Goal: Transaction & Acquisition: Book appointment/travel/reservation

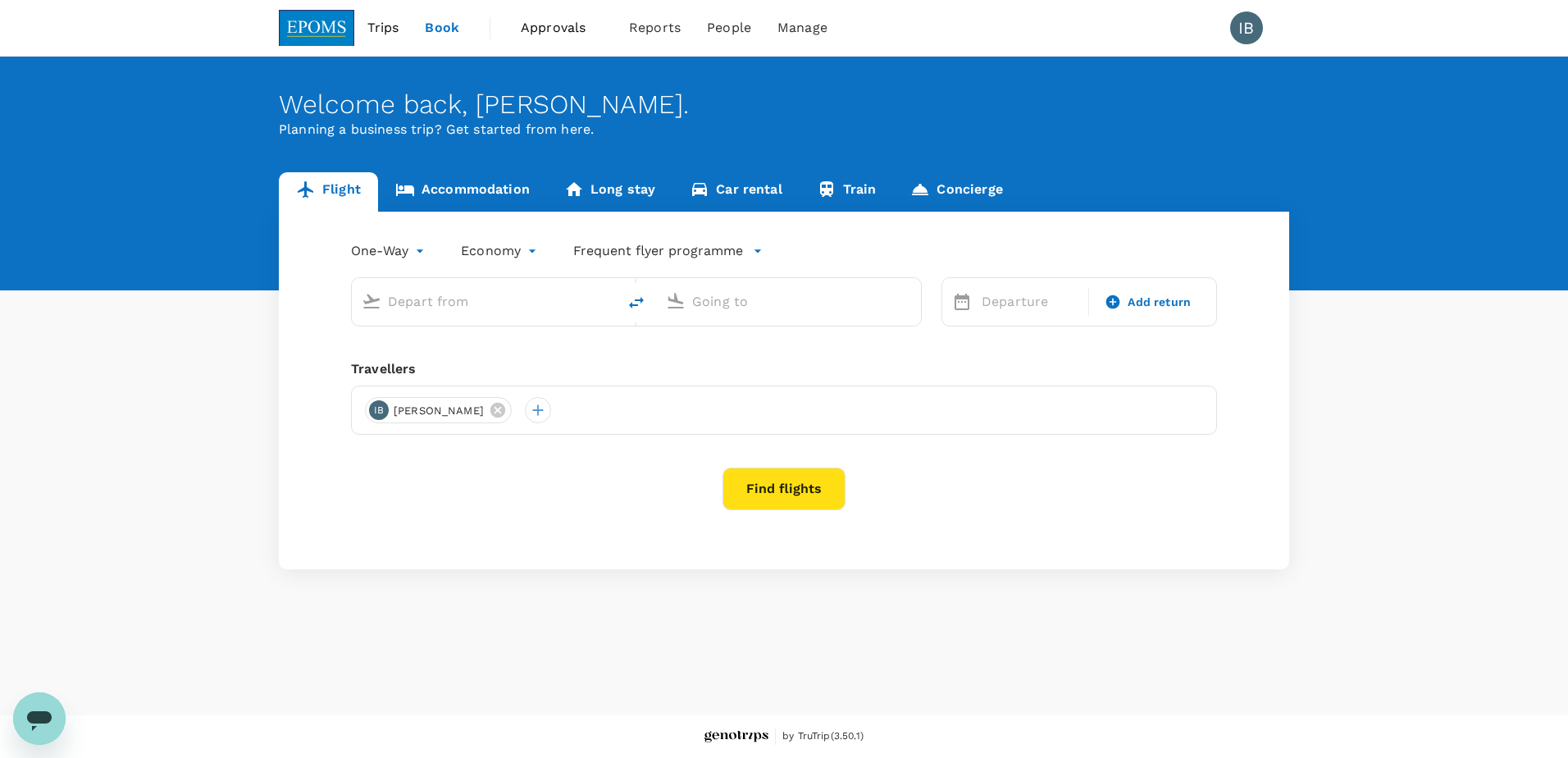
type input "roundtrip"
type input "Kota Kinabalu Intl (BKI)"
type input "Miri Intl (MYY)"
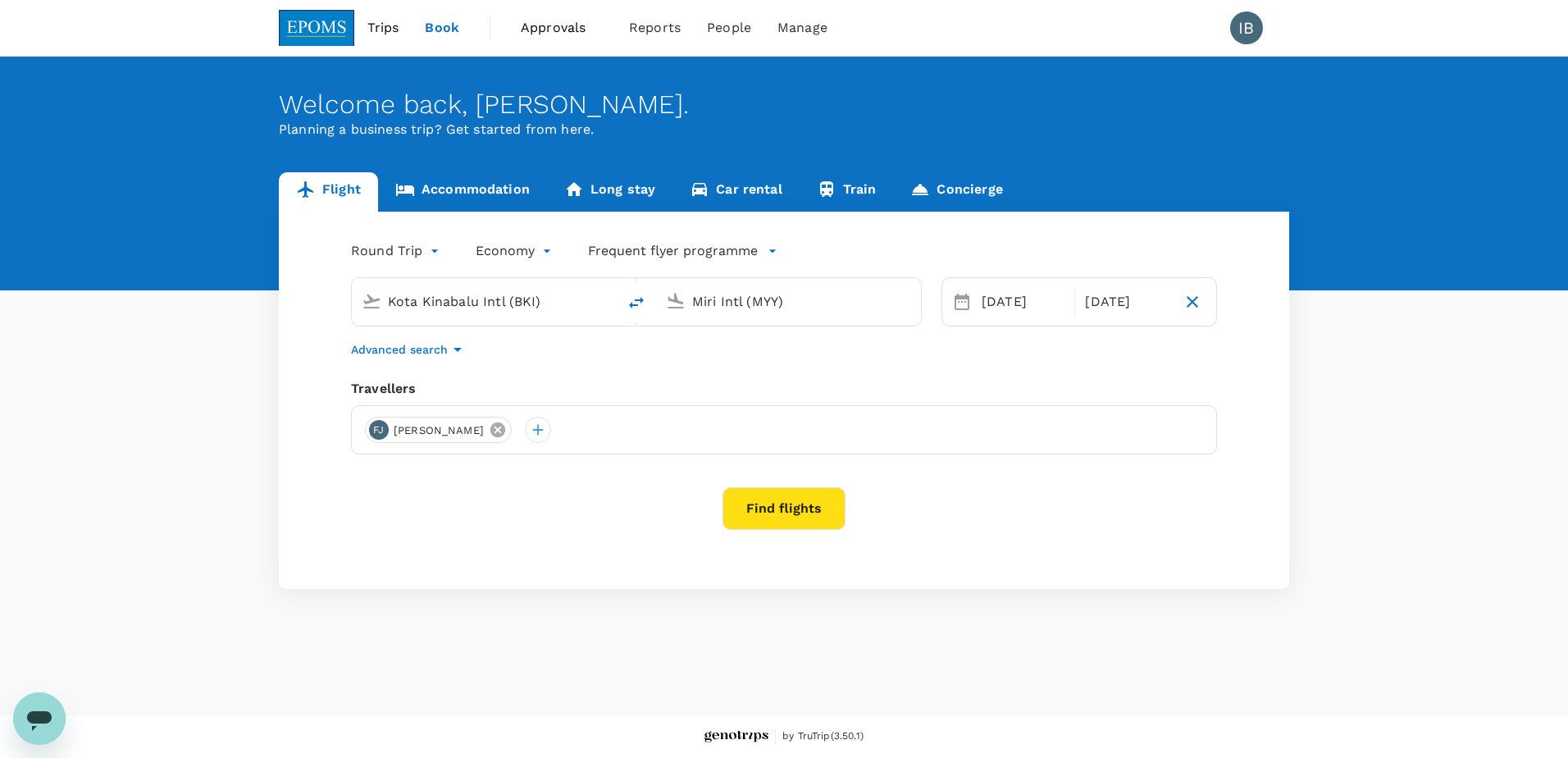
click at [507, 431] on icon at bounding box center [497, 429] width 18 height 18
click at [381, 432] on div at bounding box center [378, 430] width 26 height 26
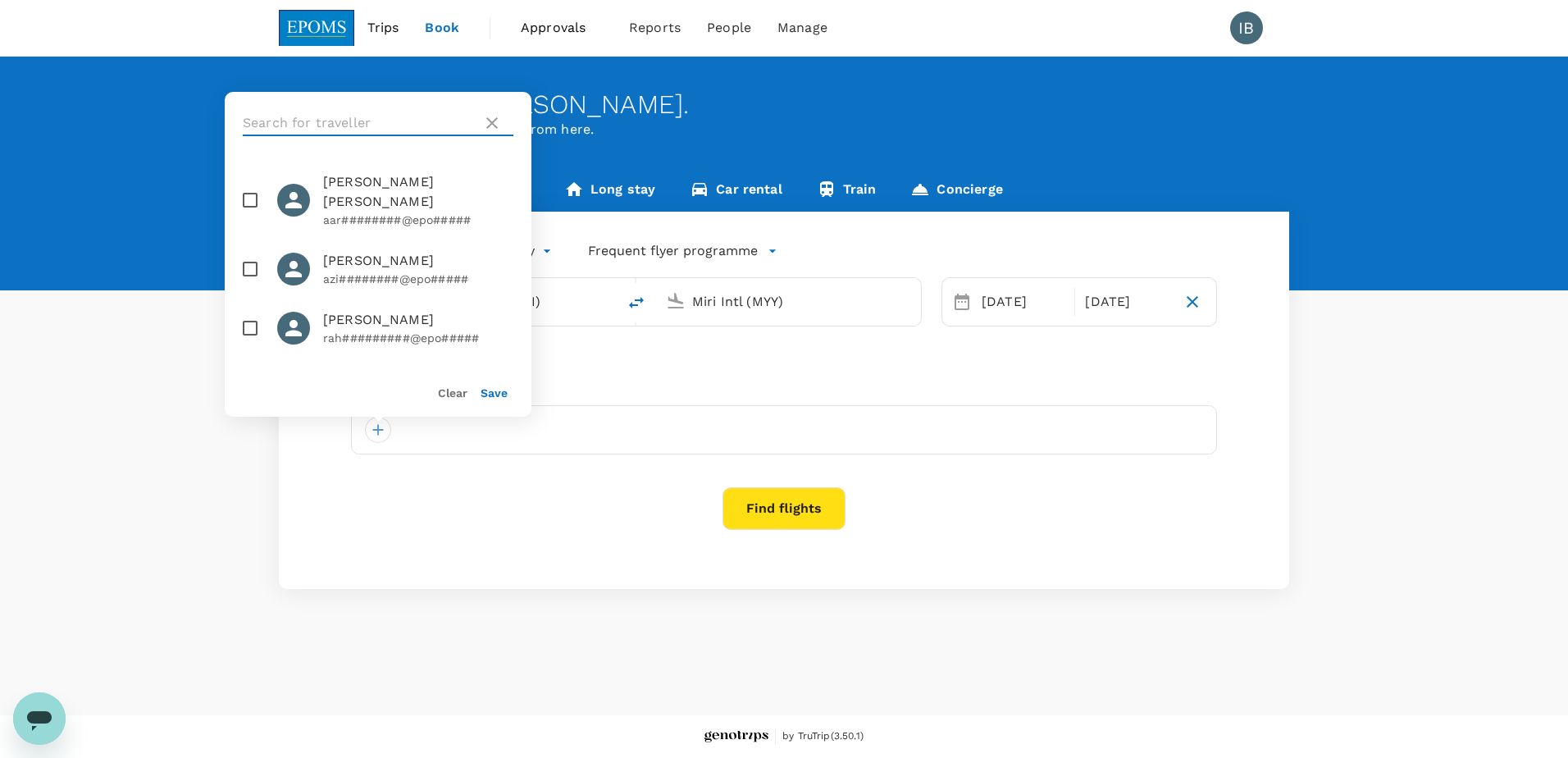
click at [386, 120] on input "text" at bounding box center [358, 123] width 232 height 26
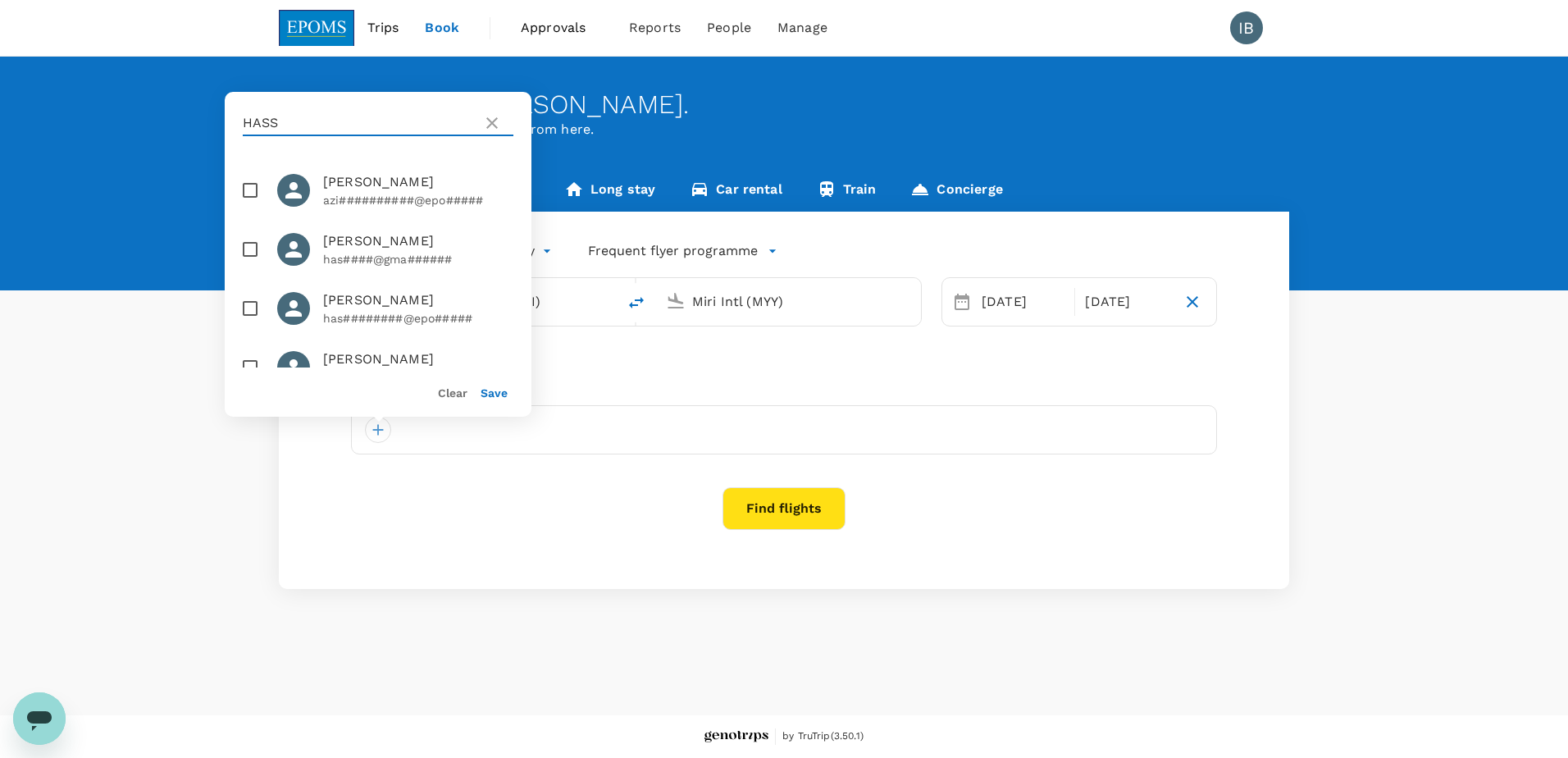
click at [315, 125] on input "HASS" at bounding box center [358, 123] width 232 height 26
type input "H"
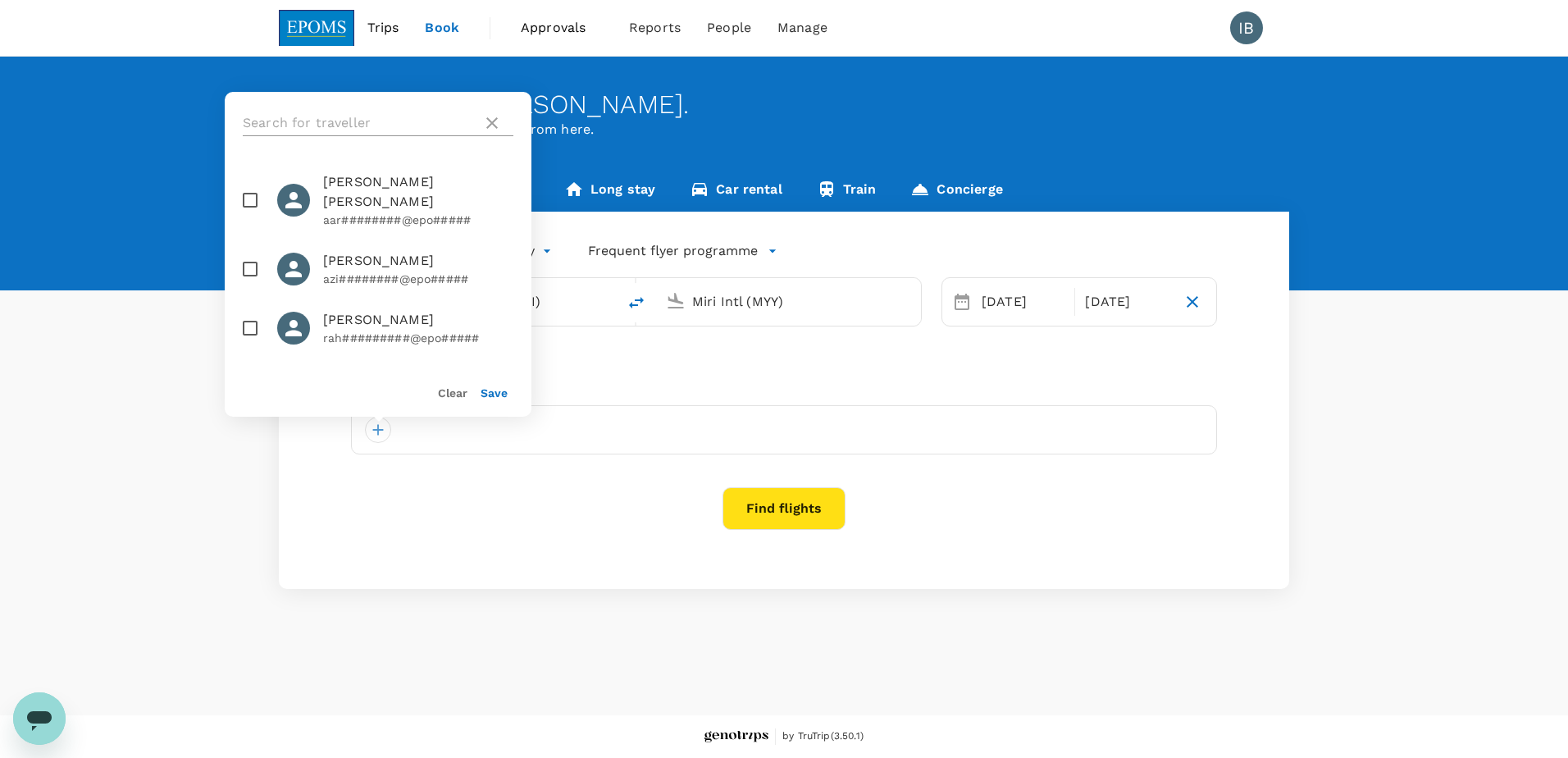
click at [315, 119] on input "text" at bounding box center [358, 123] width 232 height 26
paste input "HASSMONEEY"
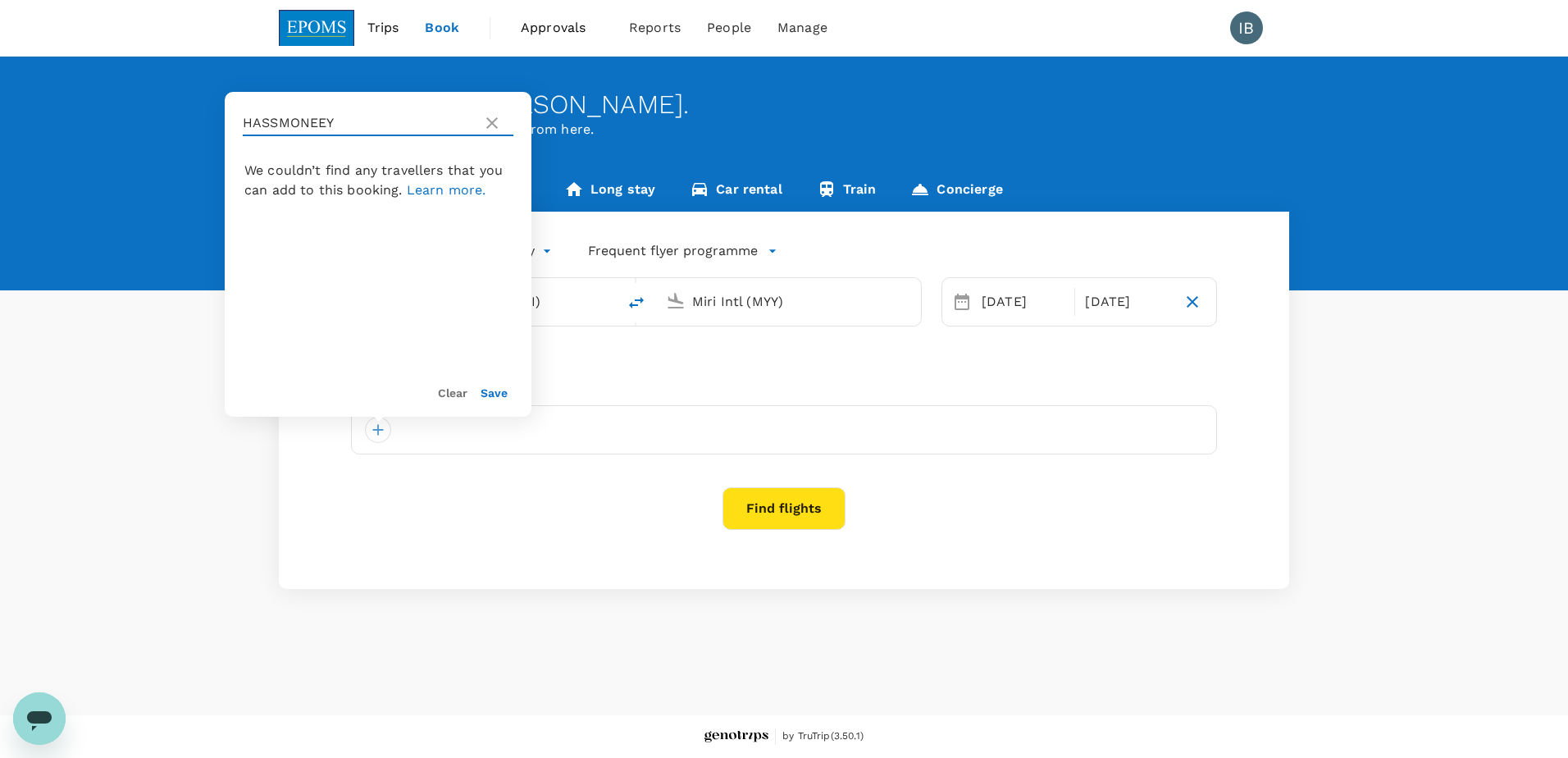
type input "HASSMONEEY"
click at [922, 633] on div "Welcome back , [PERSON_NAME] . Planning a business trip? Get started from here.…" at bounding box center [784, 385] width 1568 height 659
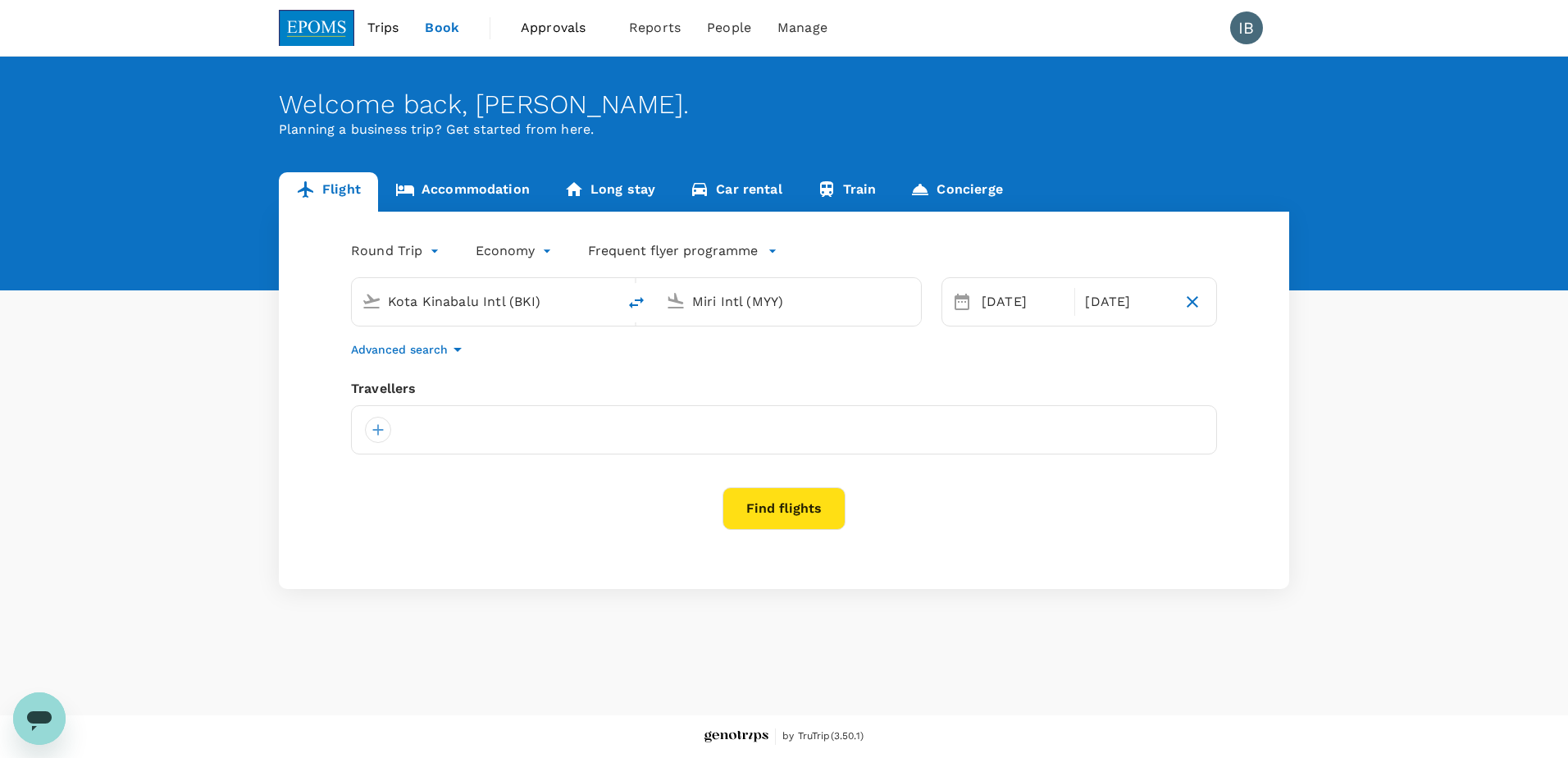
click at [1162, 160] on div "Welcome back , [PERSON_NAME] . Planning a business trip? Get started from here." at bounding box center [784, 173] width 1568 height 234
click at [420, 438] on div at bounding box center [784, 429] width 866 height 49
click at [439, 436] on div at bounding box center [784, 429] width 866 height 49
